Goal: Task Accomplishment & Management: Complete application form

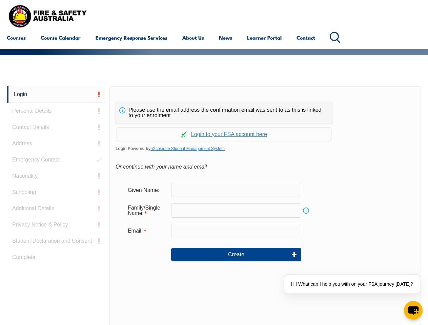
click at [214, 103] on div "Please use the email address the confirmation email was sent to as this is link…" at bounding box center [224, 113] width 217 height 22
click at [214, 206] on input "text" at bounding box center [236, 211] width 130 height 14
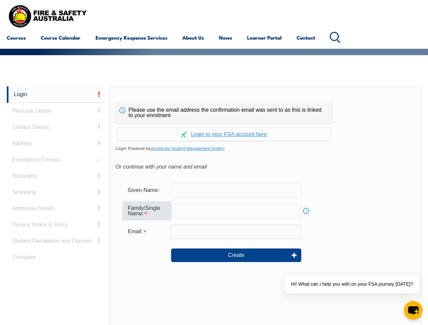
click at [56, 95] on link "Login" at bounding box center [56, 94] width 99 height 17
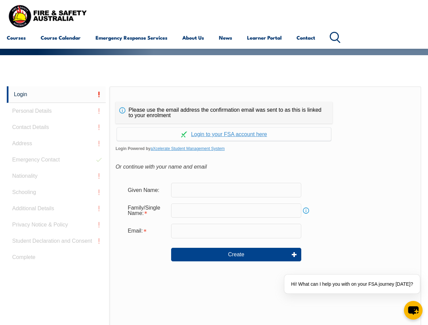
click at [56, 111] on div "Login Personal Details Contact Details Address Emergency Contact Nationality Sc…" at bounding box center [58, 255] width 103 height 339
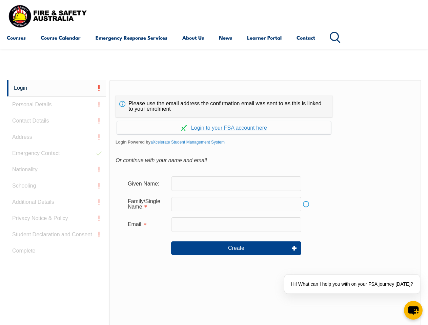
click at [56, 127] on div "Login Personal Details Contact Details Address Emergency Contact Nationality Sc…" at bounding box center [58, 249] width 103 height 339
click at [56, 144] on div "Login Personal Details Contact Details Address Emergency Contact Nationality Sc…" at bounding box center [58, 249] width 103 height 339
click at [56, 160] on div "Login Personal Details Contact Details Address Emergency Contact Nationality Sc…" at bounding box center [58, 249] width 103 height 339
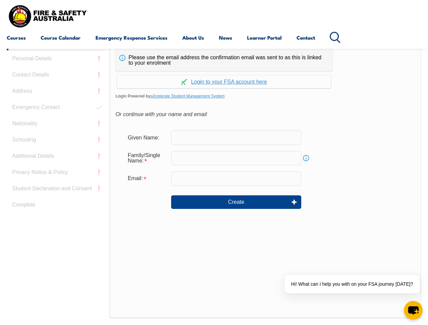
click at [56, 176] on div "Login Personal Details Contact Details Address Emergency Contact Nationality Sc…" at bounding box center [58, 203] width 103 height 339
click at [56, 193] on div "Login Personal Details Contact Details Address Emergency Contact Nationality Sc…" at bounding box center [58, 203] width 103 height 339
click at [56, 209] on div "Login Personal Details Contact Details Address Emergency Contact Nationality Sc…" at bounding box center [58, 203] width 103 height 339
